Goal: Task Accomplishment & Management: Complete application form

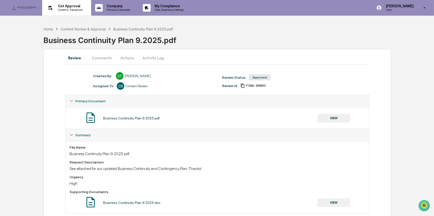
click at [68, 6] on p "Get Approval" at bounding box center [69, 6] width 31 height 4
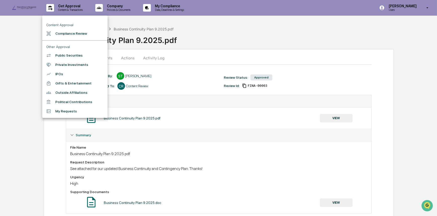
click at [73, 34] on li "Compliance Review" at bounding box center [74, 33] width 65 height 9
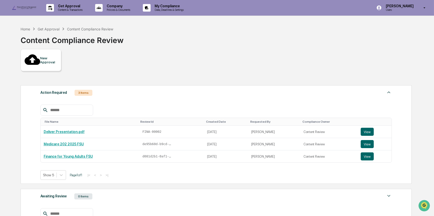
click at [43, 57] on div "New Approval" at bounding box center [48, 60] width 17 height 8
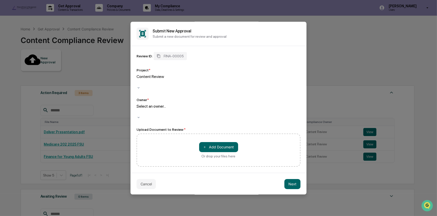
click at [138, 109] on div at bounding box center [137, 112] width 1 height 6
click at [177, 91] on div "Review ID: FINA-00005 Project * Content Review Owner * 16 results available. Us…" at bounding box center [218, 85] width 164 height 67
click at [150, 181] on button "Cancel" at bounding box center [145, 184] width 19 height 10
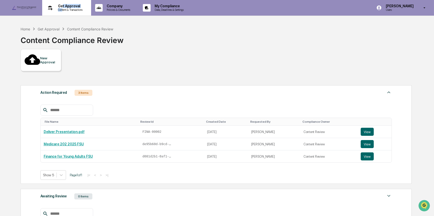
click at [63, 8] on div "Get Approval Content & Transactions" at bounding box center [69, 8] width 31 height 8
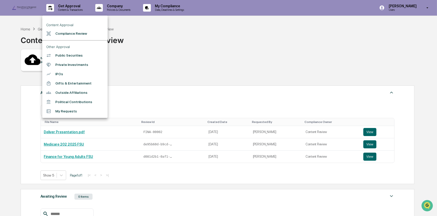
drag, startPoint x: 177, startPoint y: 63, endPoint x: 172, endPoint y: 63, distance: 4.5
click at [177, 63] on div at bounding box center [218, 108] width 437 height 216
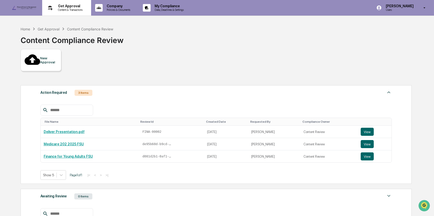
click at [58, 9] on p "Content & Transactions" at bounding box center [69, 10] width 31 height 4
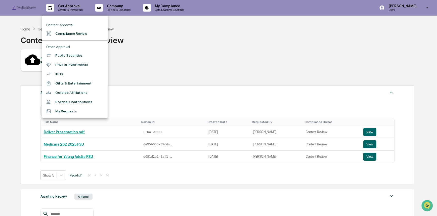
click at [72, 34] on li "Compliance Review" at bounding box center [74, 33] width 65 height 9
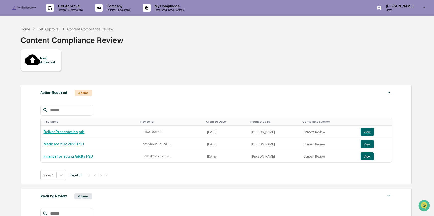
click at [38, 58] on div at bounding box center [33, 60] width 16 height 17
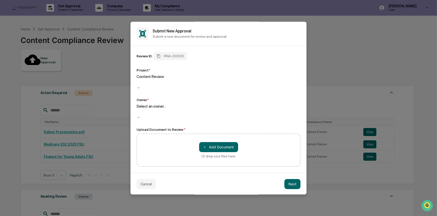
click at [160, 104] on div "Select an owner..." at bounding box center [218, 110] width 164 height 12
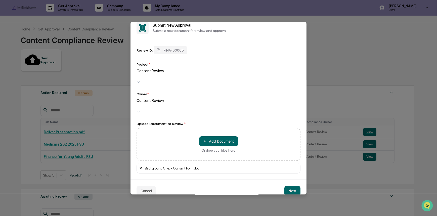
click at [141, 166] on icon at bounding box center [141, 168] width 4 height 4
click at [290, 186] on button "Next" at bounding box center [292, 191] width 16 height 10
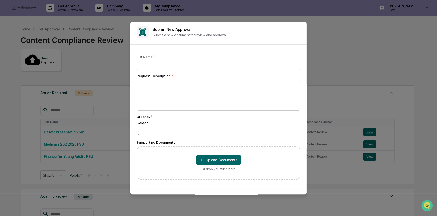
scroll to position [0, 0]
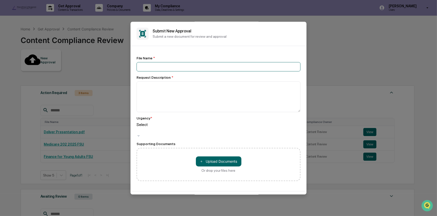
click at [151, 69] on input at bounding box center [218, 66] width 164 height 9
type input "**********"
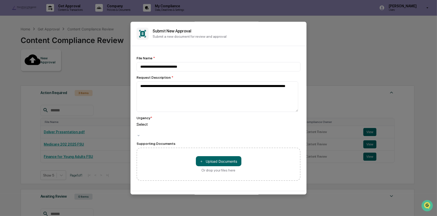
click at [141, 142] on div "Supporting Documents" at bounding box center [218, 144] width 164 height 4
click at [163, 122] on div "Urgency * Select" at bounding box center [218, 127] width 164 height 22
click at [138, 129] on div at bounding box center [137, 130] width 1 height 6
click at [245, 97] on textarea "**********" at bounding box center [217, 96] width 162 height 31
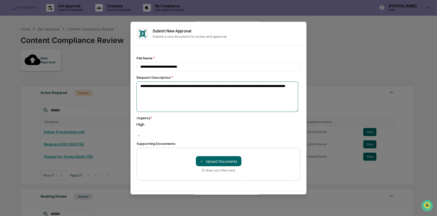
drag, startPoint x: 263, startPoint y: 86, endPoint x: 251, endPoint y: 89, distance: 12.4
click at [251, 89] on textarea "**********" at bounding box center [217, 96] width 162 height 31
click at [252, 97] on textarea "**********" at bounding box center [217, 96] width 162 height 31
drag, startPoint x: 259, startPoint y: 86, endPoint x: 267, endPoint y: 86, distance: 7.5
click at [267, 86] on textarea "**********" at bounding box center [217, 96] width 162 height 31
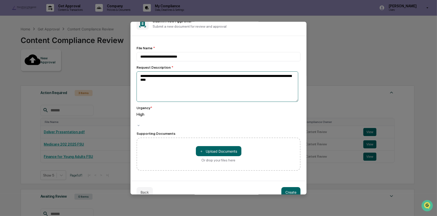
scroll to position [18, 0]
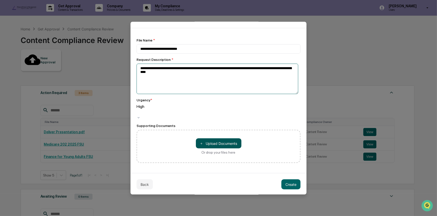
type textarea "**********"
click at [226, 139] on button "＋ Upload Documents" at bounding box center [218, 143] width 45 height 10
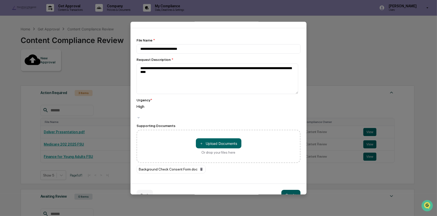
click at [285, 190] on button "Create" at bounding box center [290, 195] width 19 height 10
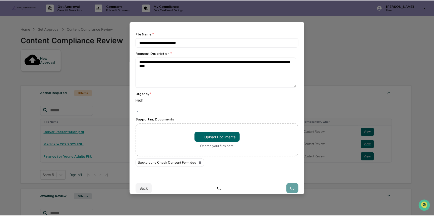
scroll to position [28, 0]
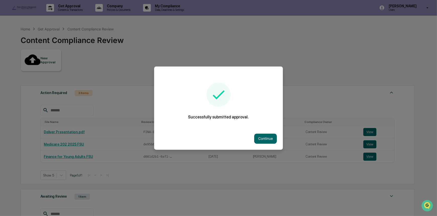
click at [256, 143] on div "Continue" at bounding box center [218, 138] width 129 height 22
click at [265, 136] on button "Continue" at bounding box center [265, 138] width 23 height 10
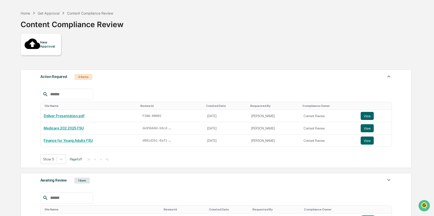
scroll to position [0, 0]
